Goal: Find specific page/section: Find specific page/section

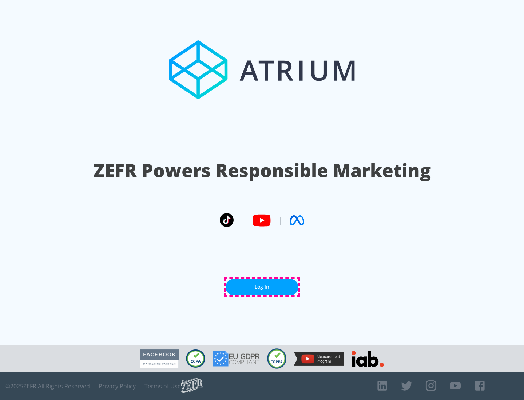
click at [262, 287] on link "Log In" at bounding box center [262, 287] width 73 height 16
